Goal: Task Accomplishment & Management: Manage account settings

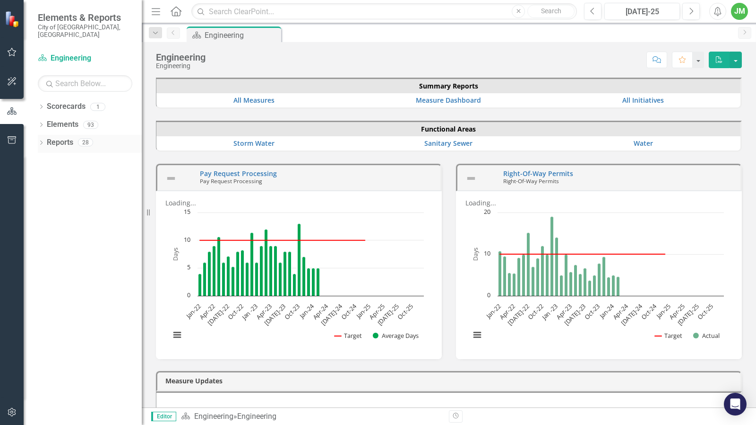
click at [39, 141] on icon "Dropdown" at bounding box center [41, 143] width 7 height 5
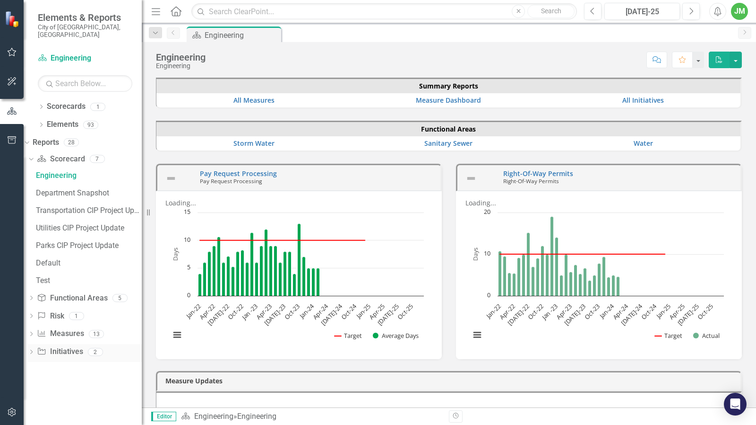
click at [35, 349] on div "Dropdown" at bounding box center [31, 353] width 7 height 8
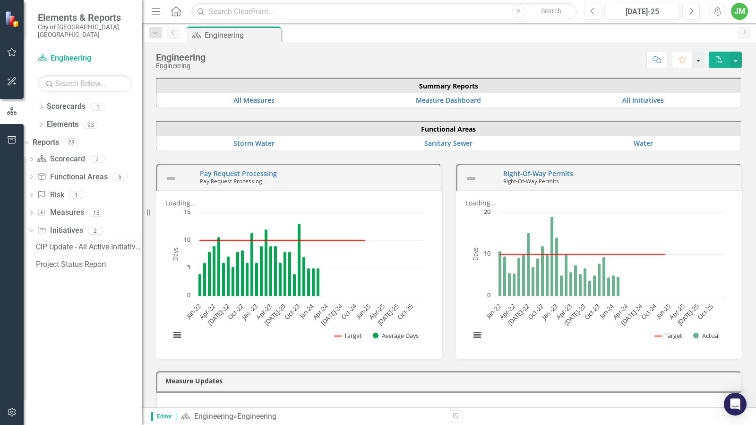
click at [103, 243] on div "CIP Update - All Active Initiatives" at bounding box center [89, 247] width 106 height 9
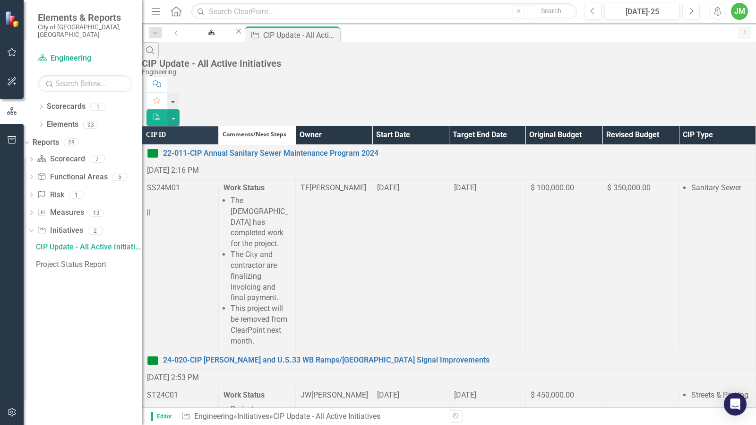
click at [695, 13] on button "Next" at bounding box center [691, 11] width 17 height 17
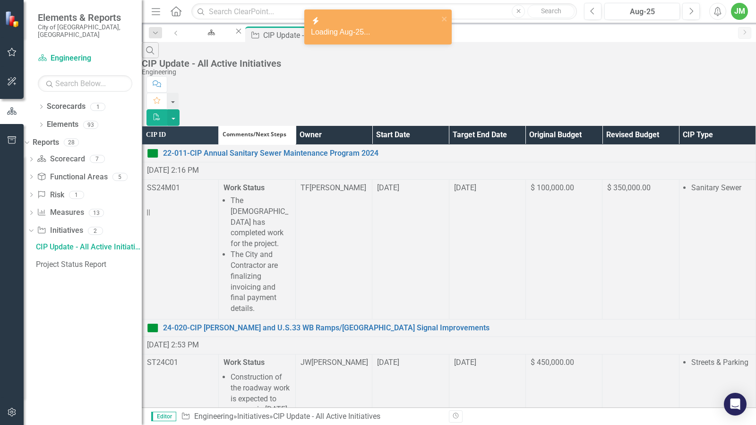
click at [372, 126] on th "Owner" at bounding box center [333, 135] width 77 height 18
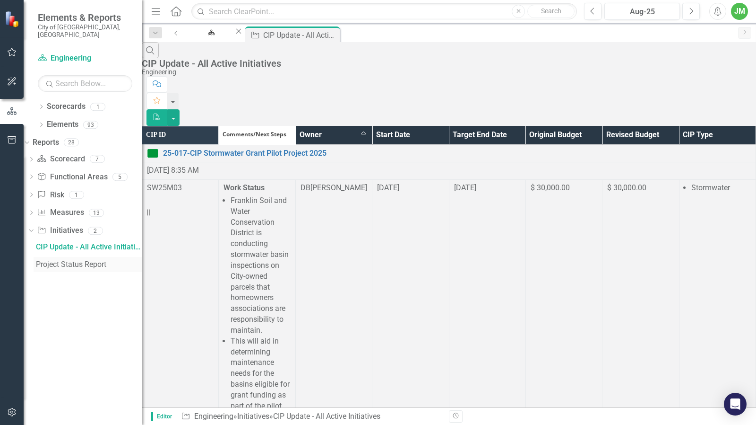
click at [72, 260] on div "Project Status Report" at bounding box center [89, 264] width 106 height 9
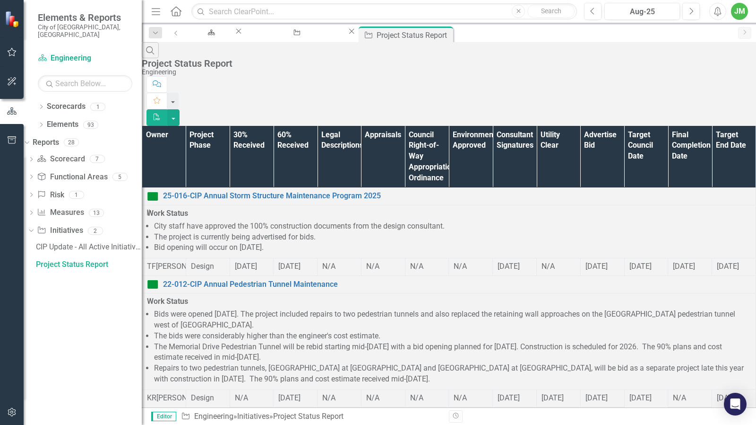
click at [174, 126] on th "Owner" at bounding box center [164, 157] width 44 height 62
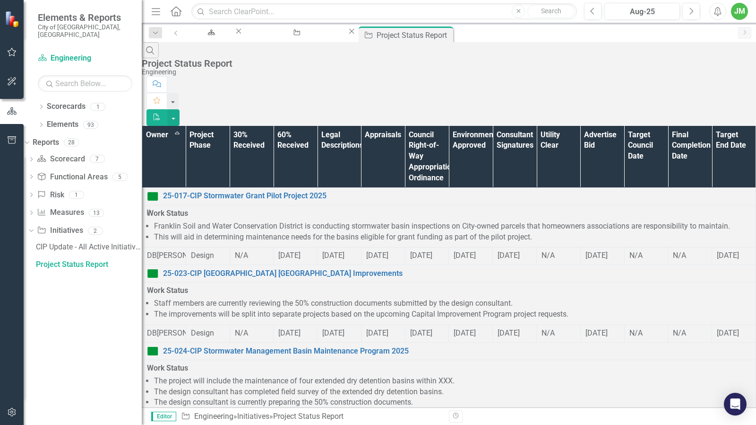
scroll to position [803, 0]
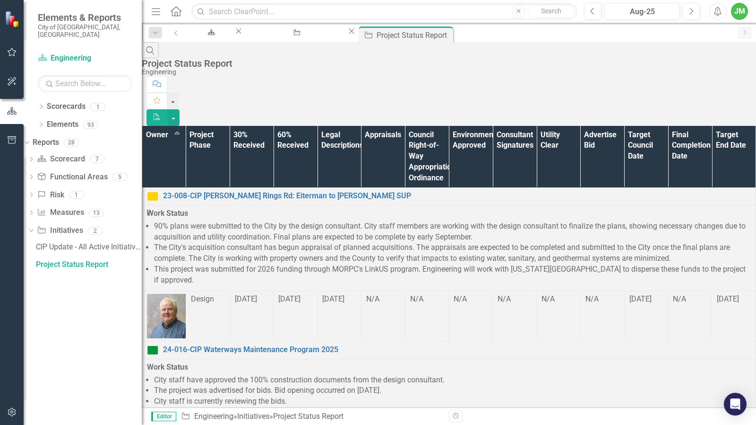
scroll to position [450, 0]
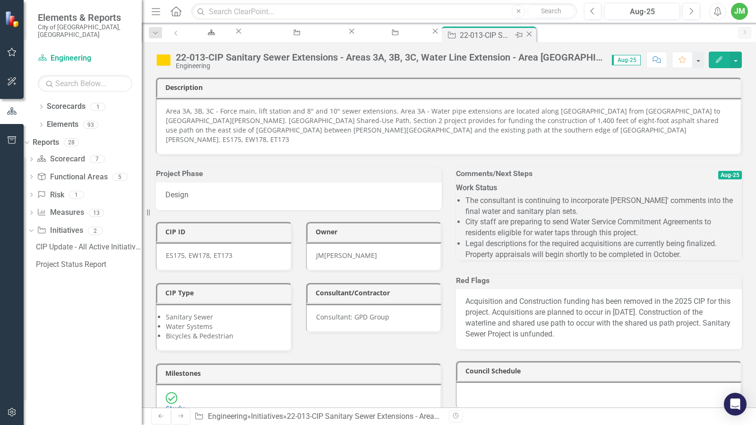
click at [534, 35] on icon "Close" at bounding box center [529, 34] width 9 height 8
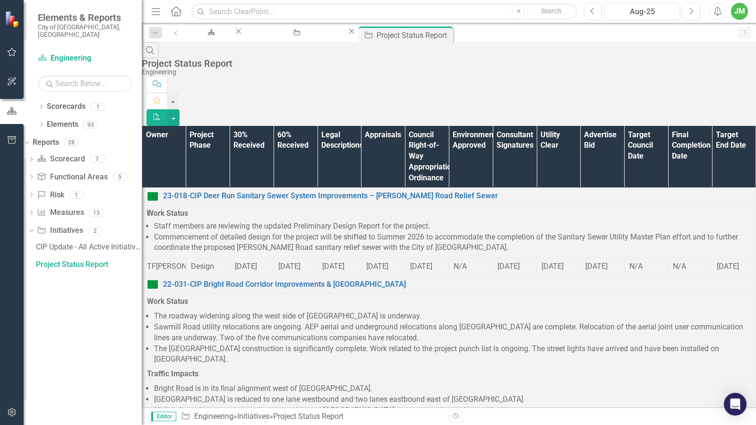
scroll to position [813, 0]
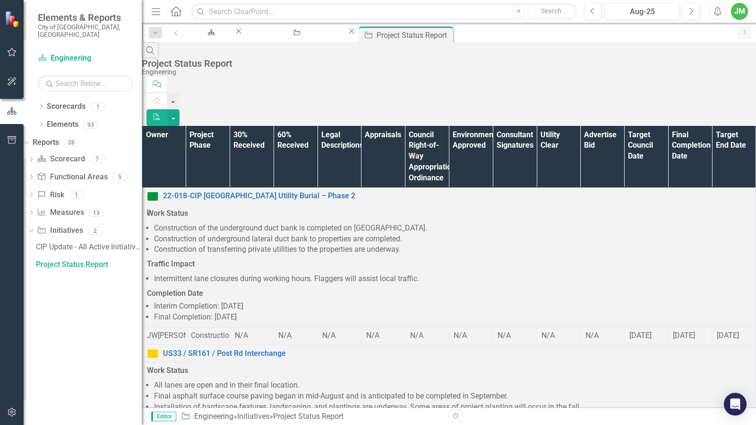
scroll to position [0, 0]
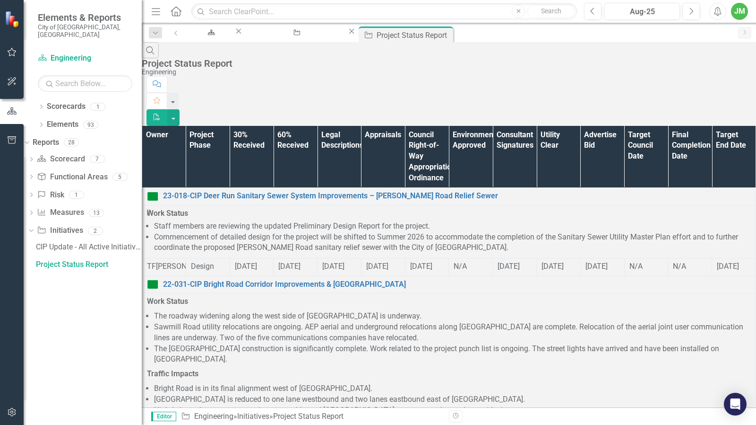
click at [186, 126] on th "Owner" at bounding box center [164, 157] width 44 height 62
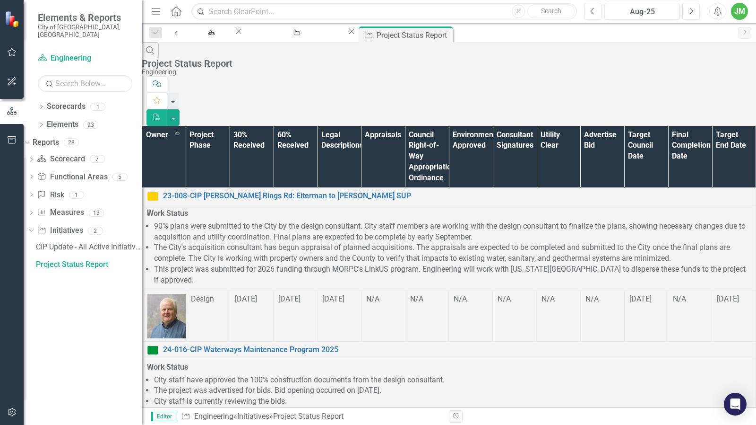
scroll to position [591, 0]
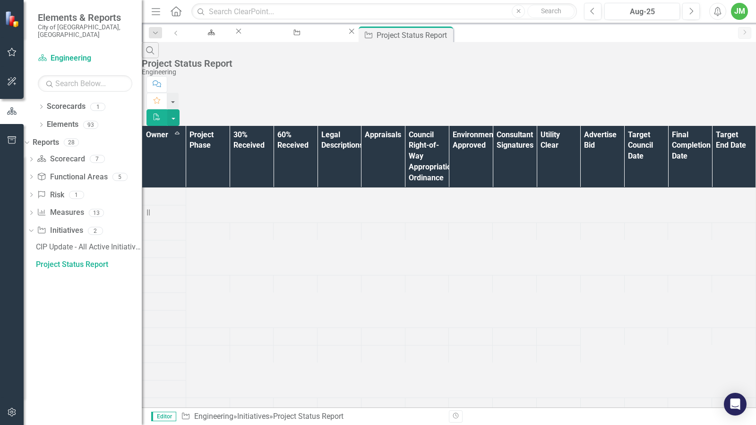
click at [177, 126] on th "Owner Sort Ascending" at bounding box center [164, 157] width 44 height 62
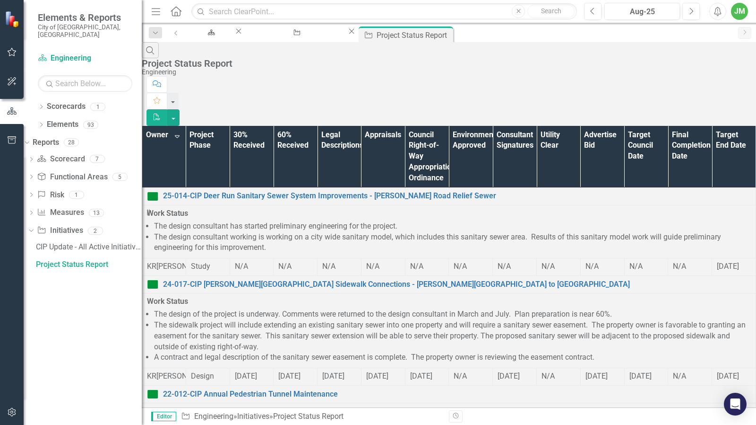
scroll to position [514, 0]
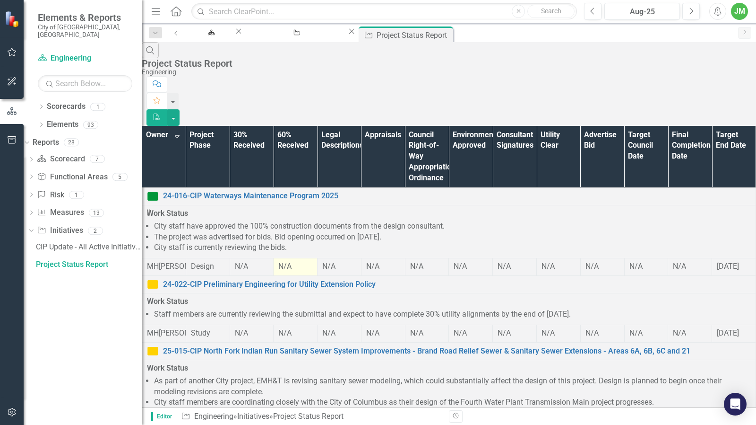
scroll to position [331, 0]
click at [178, 126] on th "Owner Sort Descending" at bounding box center [164, 157] width 44 height 62
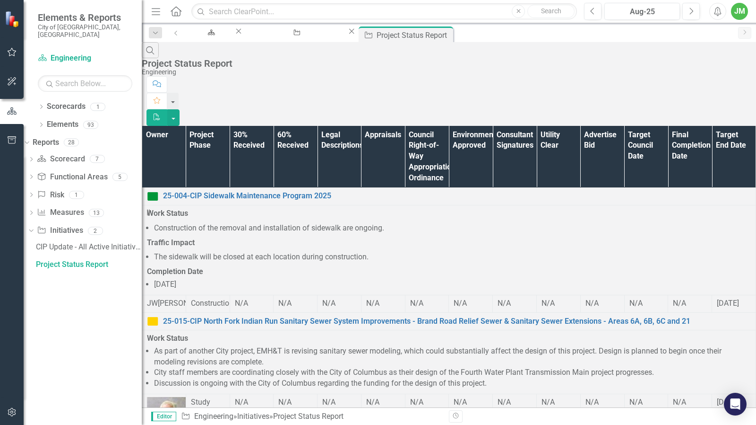
scroll to position [0, 0]
click at [186, 126] on th "Owner" at bounding box center [164, 157] width 44 height 62
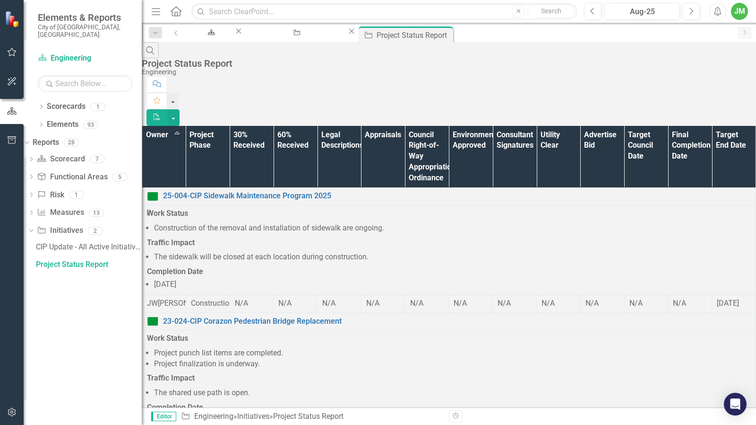
scroll to position [1021, 0]
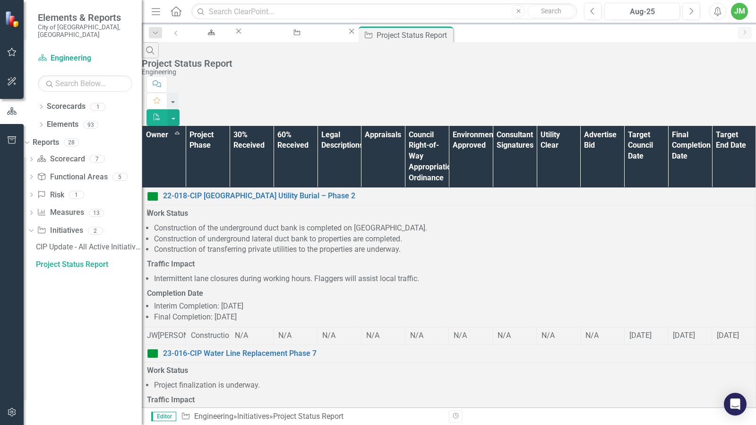
scroll to position [188, 0]
click at [61, 245] on link "CIP Update - All Active Initiatives" at bounding box center [88, 246] width 108 height 15
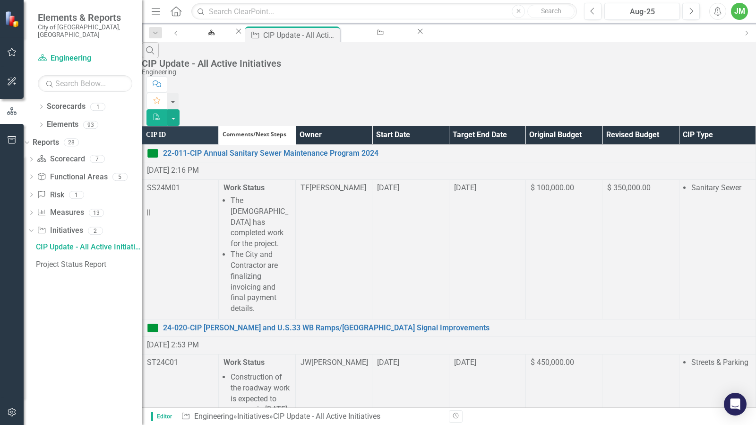
click at [369, 126] on th "Owner" at bounding box center [333, 135] width 77 height 18
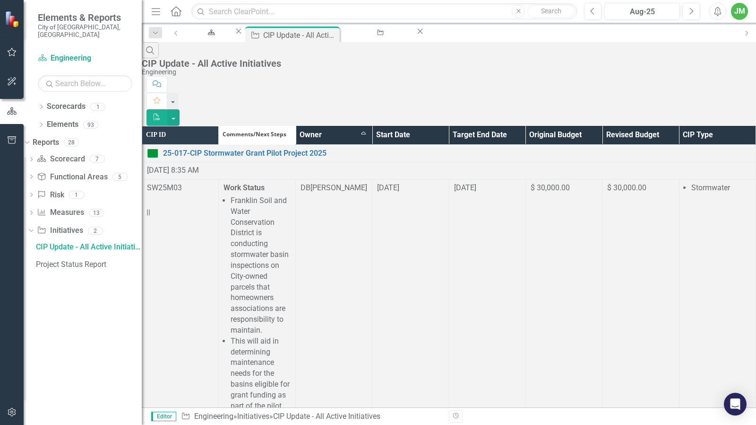
scroll to position [1228, 0]
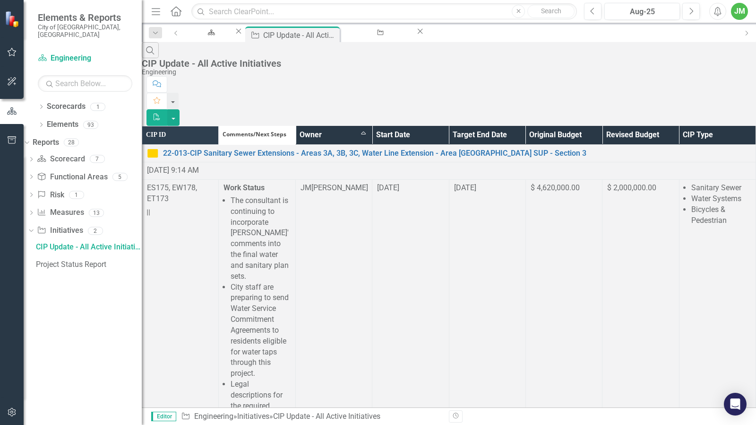
scroll to position [1246, 0]
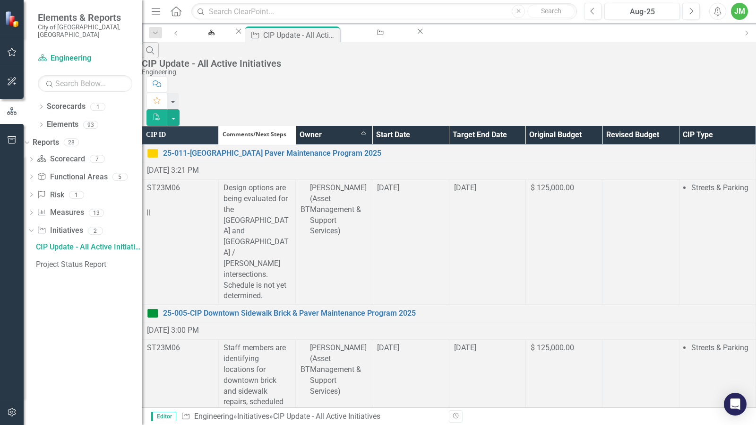
scroll to position [1179, 0]
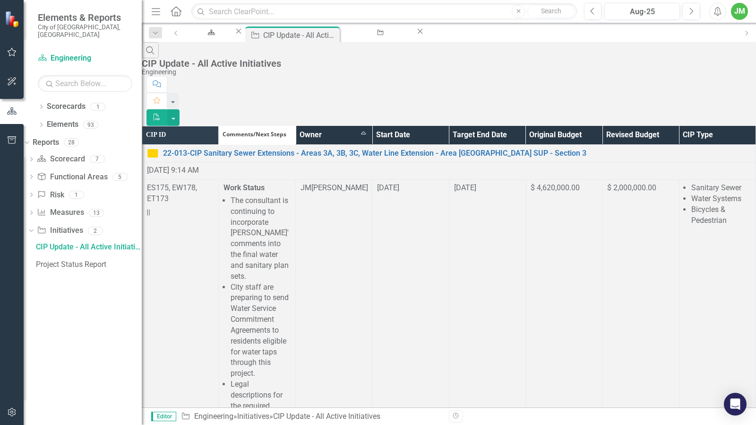
scroll to position [95, 0]
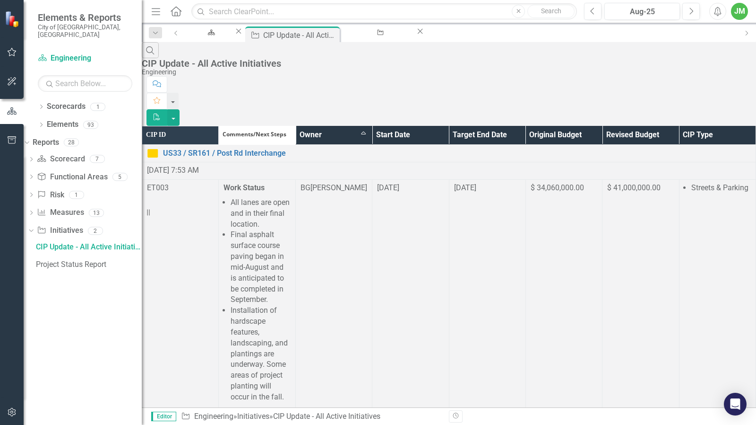
scroll to position [906, 0]
click at [33, 227] on icon "Dropdown" at bounding box center [29, 230] width 5 height 7
click at [35, 229] on icon "Dropdown" at bounding box center [31, 231] width 7 height 5
click at [43, 123] on icon "Dropdown" at bounding box center [41, 125] width 7 height 5
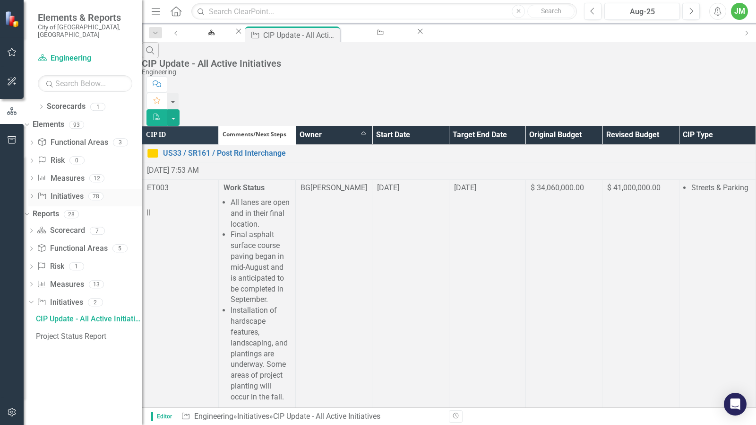
click at [47, 192] on icon "Initiative" at bounding box center [41, 196] width 9 height 8
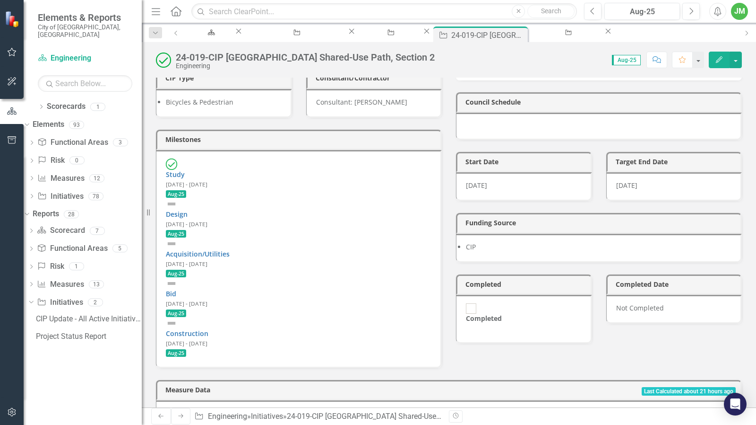
scroll to position [236, 0]
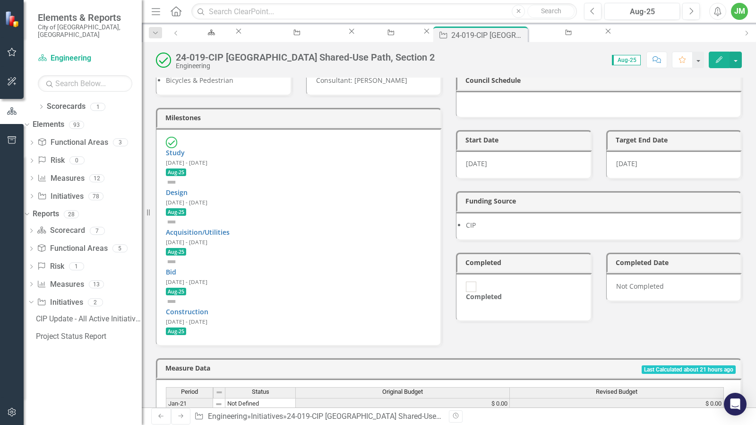
click at [469, 292] on div at bounding box center [471, 286] width 10 height 10
click at [469, 294] on input "Completed" at bounding box center [471, 286] width 15 height 15
checkbox input "true"
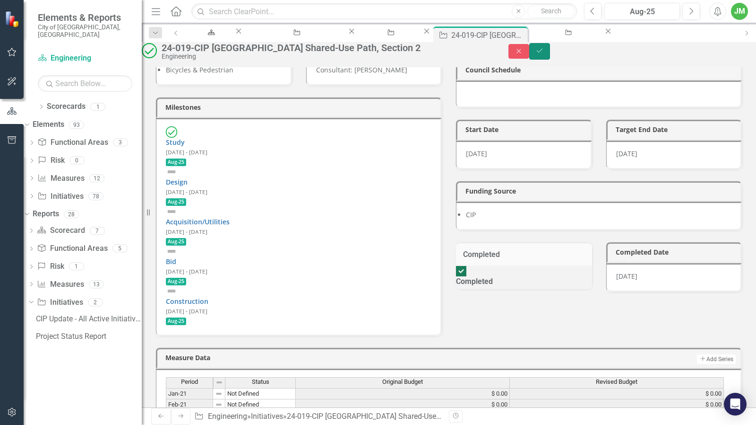
click at [550, 60] on button "Save" at bounding box center [540, 51] width 21 height 17
